Goal: Information Seeking & Learning: Learn about a topic

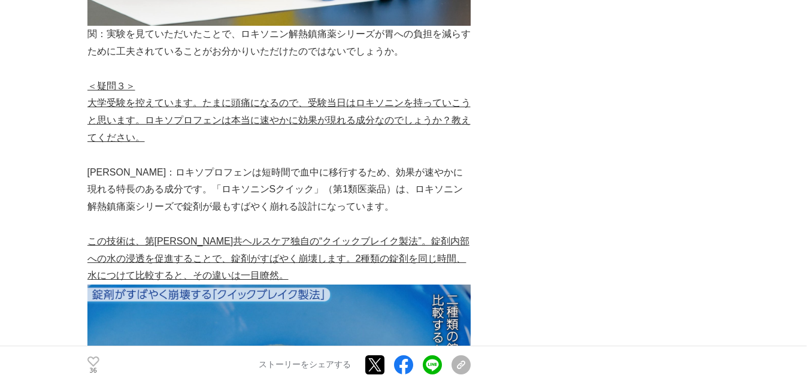
scroll to position [3233, 0]
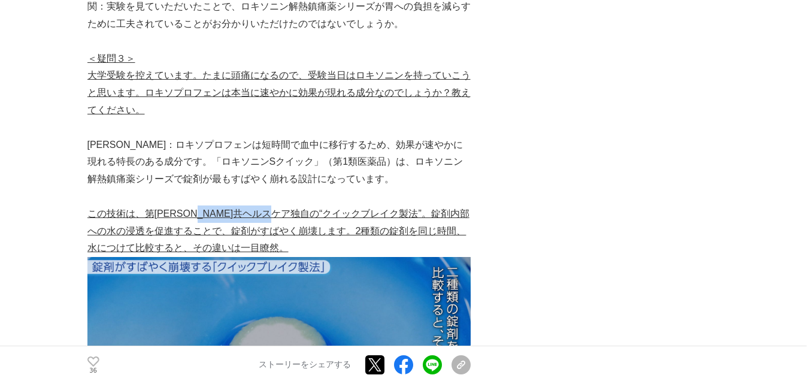
drag, startPoint x: 311, startPoint y: 145, endPoint x: 222, endPoint y: 150, distance: 89.3
click at [222, 208] on u "この技術は、第[PERSON_NAME]共ヘルスケア独自の“クイックブレイク製法”。錠剤内部への水の浸透を促進することで、錠剤がすばやく崩壊します。2種類の錠…" at bounding box center [278, 230] width 382 height 45
click at [351, 208] on u "この技術は、第[PERSON_NAME]共ヘルスケア独自の“クイックブレイク製法”。錠剤内部への水の浸透を促進することで、錠剤がすばやく崩壊します。2種類の錠…" at bounding box center [278, 230] width 382 height 45
drag, startPoint x: 320, startPoint y: 135, endPoint x: 260, endPoint y: 134, distance: 59.3
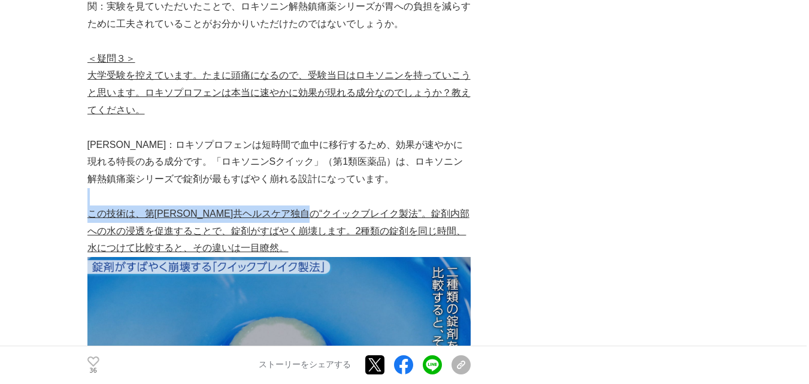
click at [220, 188] on p at bounding box center [278, 196] width 383 height 17
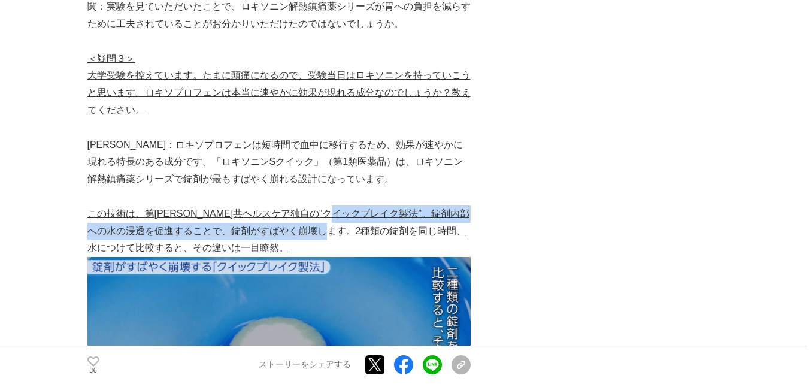
click at [371, 205] on p "この技術は、第[PERSON_NAME]共ヘルスケア独自の“クイックブレイク製法”。錠剤内部への水の浸透を促進することで、錠剤がすばやく崩壊します。2種類の錠…" at bounding box center [278, 230] width 383 height 51
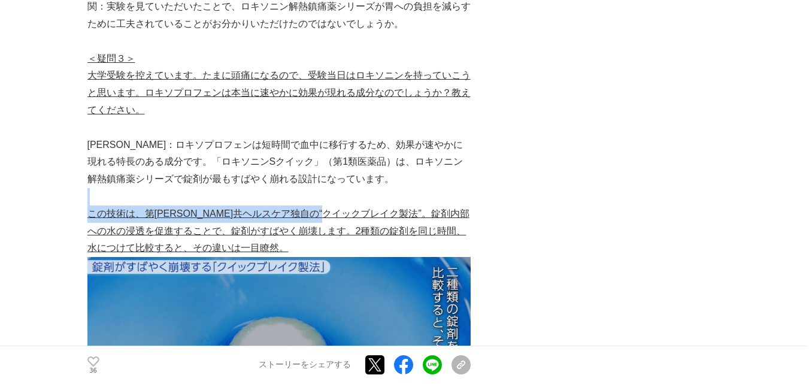
drag, startPoint x: 364, startPoint y: 148, endPoint x: 273, endPoint y: 132, distance: 92.3
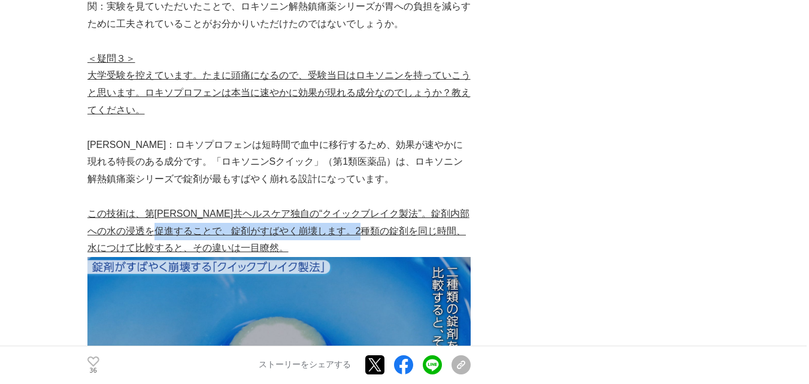
drag, startPoint x: 406, startPoint y: 160, endPoint x: 196, endPoint y: 162, distance: 210.1
click at [197, 208] on u "この技術は、第[PERSON_NAME]共ヘルスケア独自の“クイックブレイク製法”。錠剤内部への水の浸透を促進することで、錠剤がすばやく崩壊します。2種類の錠…" at bounding box center [278, 230] width 382 height 45
drag, startPoint x: 174, startPoint y: 158, endPoint x: 386, endPoint y: 168, distance: 212.8
click at [385, 208] on u "この技術は、第[PERSON_NAME]共ヘルスケア独自の“クイックブレイク製法”。錠剤内部への水の浸透を促進することで、錠剤がすばやく崩壊します。2種類の錠…" at bounding box center [278, 230] width 382 height 45
drag, startPoint x: 399, startPoint y: 165, endPoint x: 175, endPoint y: 157, distance: 224.0
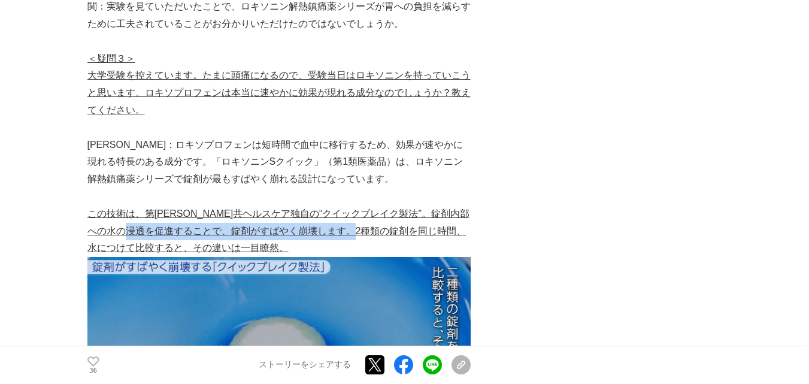
click at [175, 208] on u "この技術は、第[PERSON_NAME]共ヘルスケア独自の“クイックブレイク製法”。錠剤内部への水の浸透を促進することで、錠剤がすばやく崩壊します。2種類の錠…" at bounding box center [278, 230] width 382 height 45
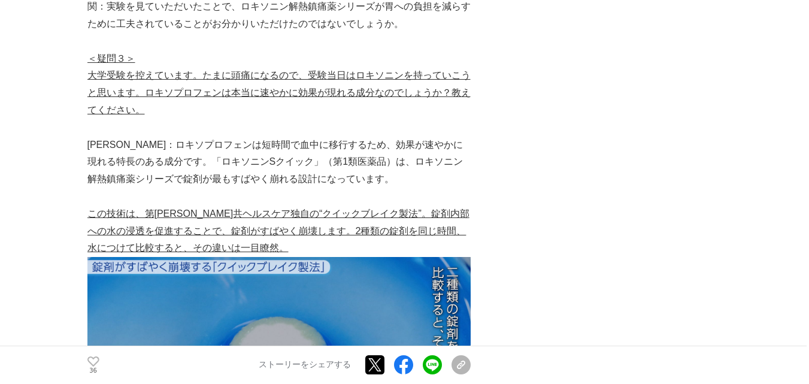
click at [146, 205] on p "この技術は、第[PERSON_NAME]共ヘルスケア独自の“クイックブレイク製法”。錠剤内部への水の浸透を促進することで、錠剤がすばやく崩壊します。2種類の錠…" at bounding box center [278, 230] width 383 height 51
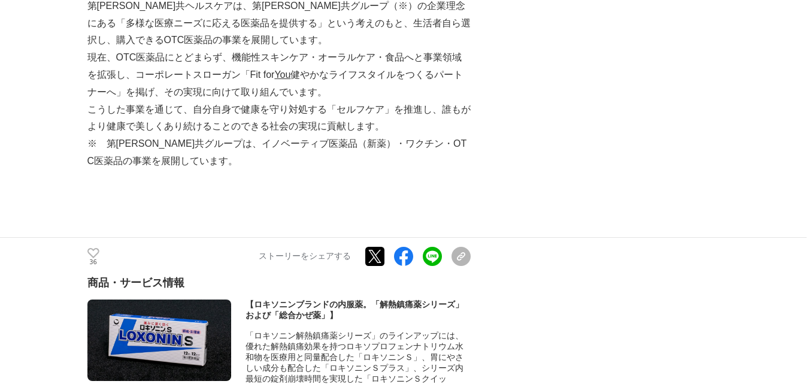
scroll to position [5388, 0]
